Goal: Find specific page/section: Find specific page/section

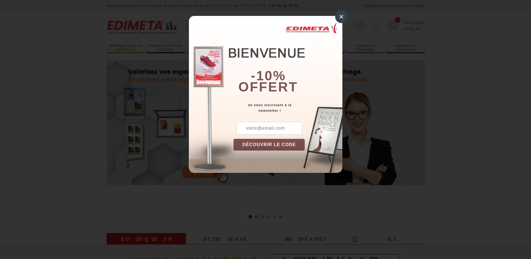
click at [215, 31] on div "× -10% offert en vous inscrivant à la newsletter ! DÉCOUVRIR LE CODE Copier le …" at bounding box center [265, 94] width 153 height 157
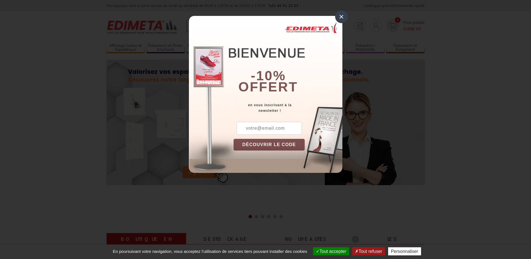
click at [345, 17] on div "×" at bounding box center [341, 16] width 13 height 13
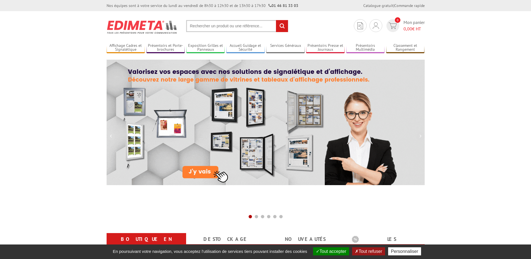
click at [217, 30] on input "text" at bounding box center [237, 26] width 102 height 12
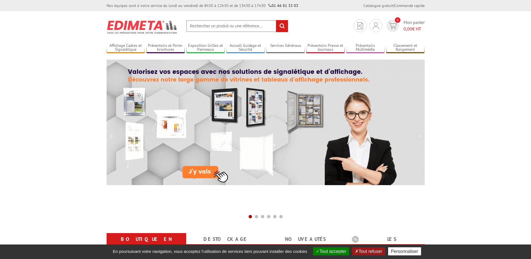
click at [217, 30] on input "text" at bounding box center [237, 26] width 102 height 12
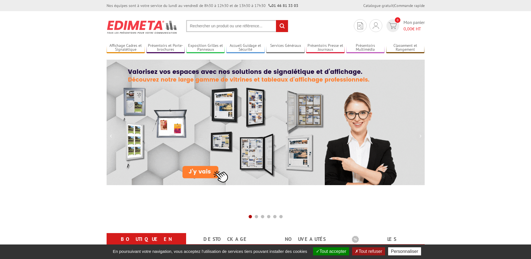
click at [213, 27] on input "text" at bounding box center [237, 26] width 102 height 12
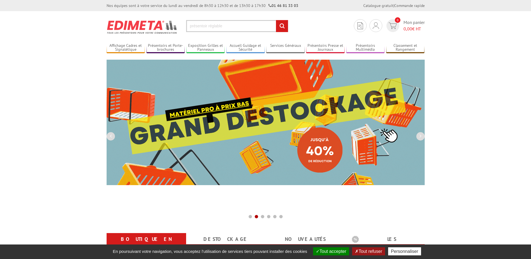
type input "présentoir réglable"
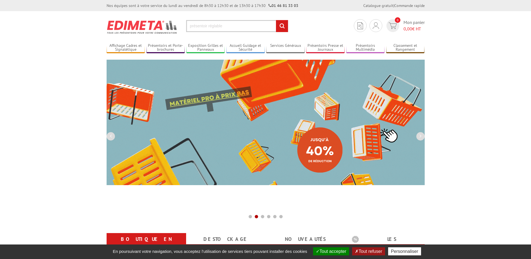
click at [276, 20] on input "rechercher" at bounding box center [282, 26] width 12 height 12
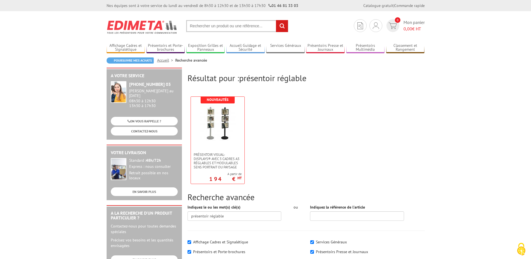
click at [220, 27] on input "text" at bounding box center [237, 26] width 102 height 12
type input "présentoir bambou"
click at [276, 20] on input "rechercher" at bounding box center [282, 26] width 12 height 12
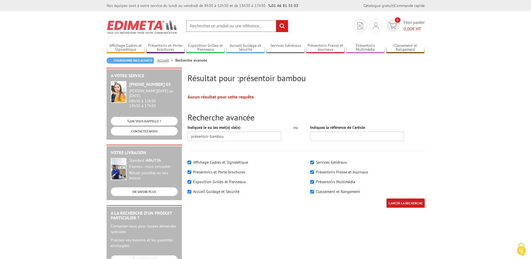
click at [241, 25] on input "text" at bounding box center [237, 26] width 102 height 12
type input "r"
type input "présentoir a3"
click at [287, 24] on input "rechercher" at bounding box center [282, 26] width 12 height 12
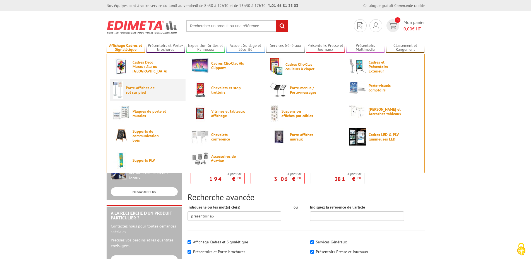
click at [143, 89] on span "Porte-affiches de sol sur pied" at bounding box center [142, 90] width 33 height 9
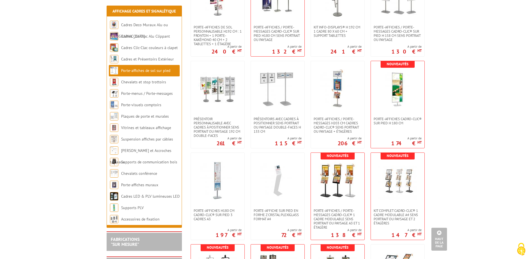
scroll to position [893, 0]
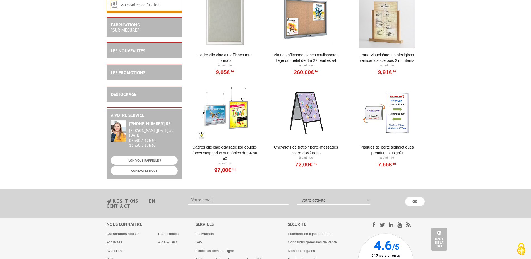
scroll to position [1319, 0]
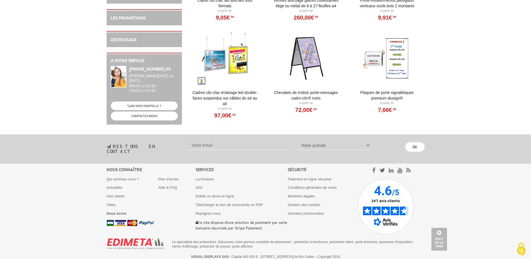
click at [471, 178] on footer "Nous connaître Qui sommes nous ? Actualités Avis clients Vidéo Nous écrire Plan…" at bounding box center [265, 213] width 531 height 99
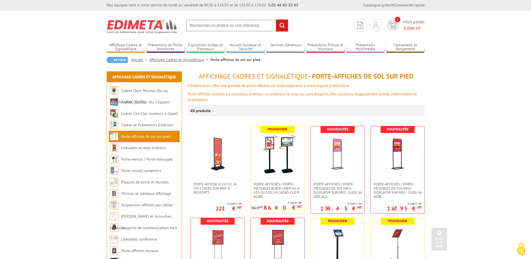
scroll to position [0, 0]
